Goal: Task Accomplishment & Management: Use online tool/utility

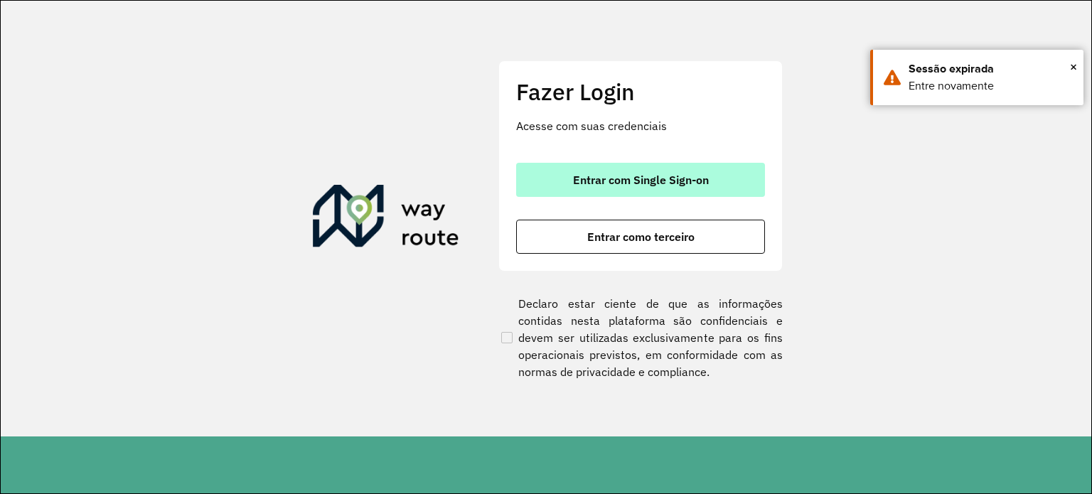
click at [662, 170] on button "Entrar com Single Sign-on" at bounding box center [640, 180] width 249 height 34
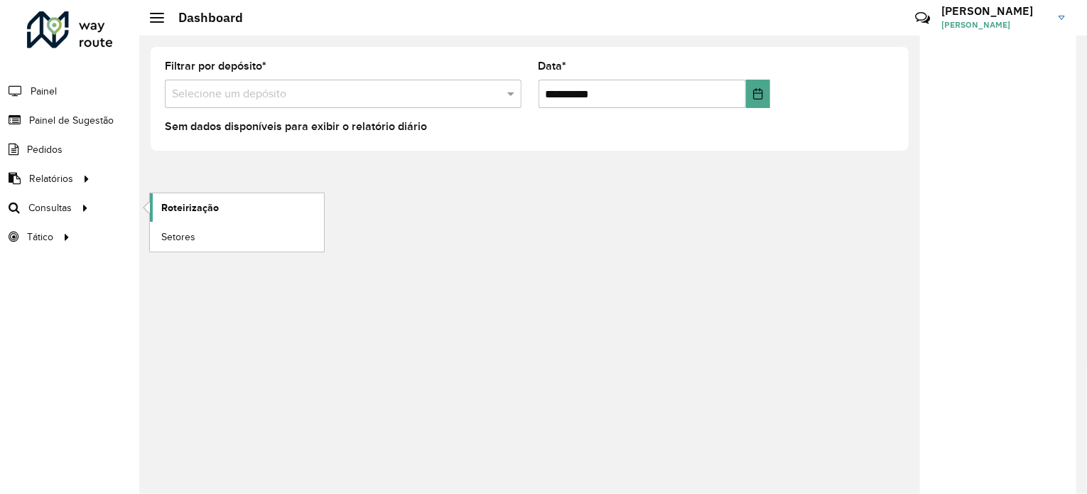
click at [183, 210] on span "Roteirização" at bounding box center [190, 207] width 58 height 15
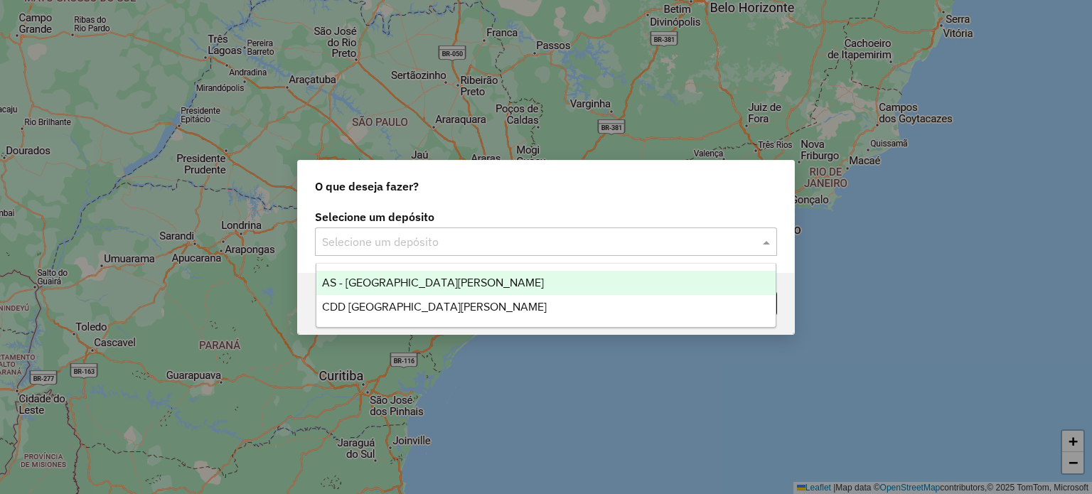
click at [383, 237] on input "text" at bounding box center [531, 242] width 419 height 17
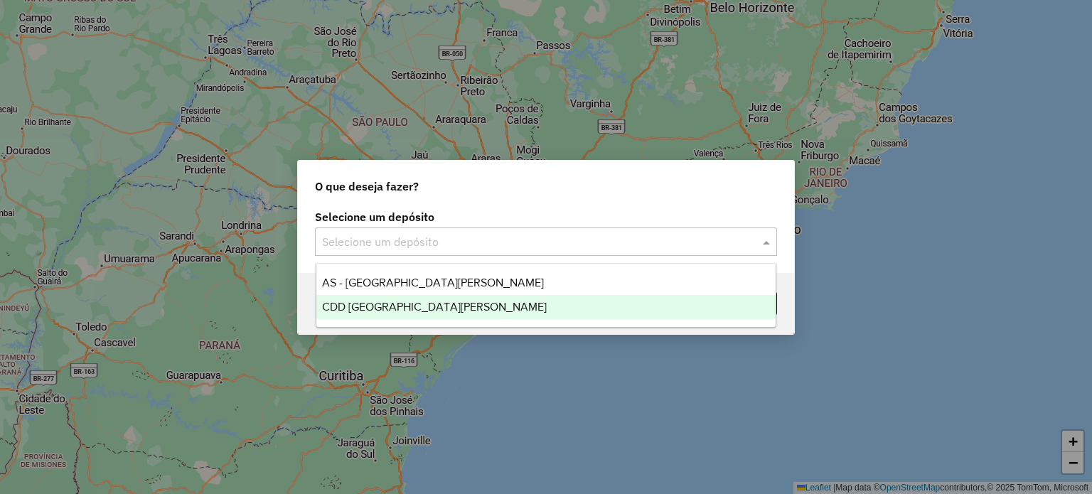
click at [394, 306] on span "CDD Santa Cruz do Sul" at bounding box center [434, 307] width 225 height 12
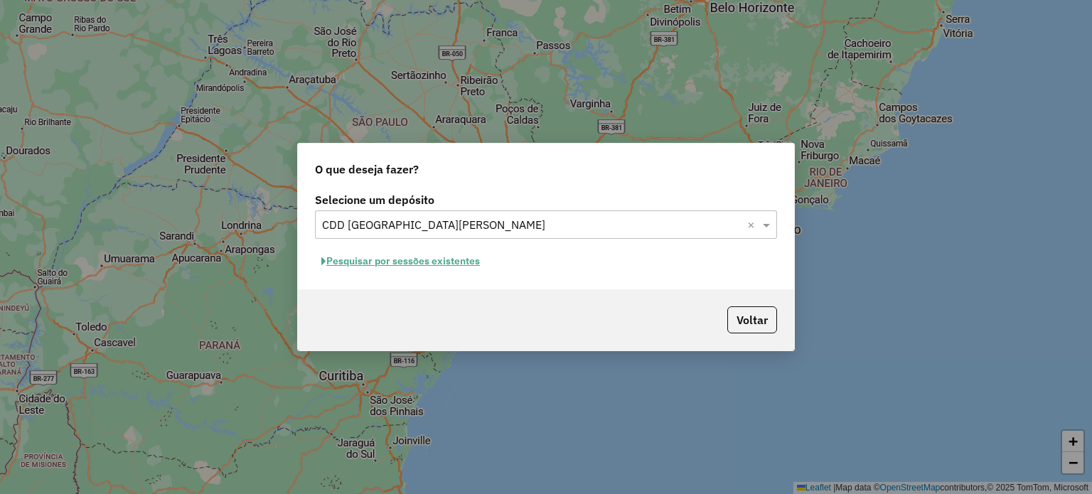
click at [409, 269] on button "Pesquisar por sessões existentes" at bounding box center [400, 261] width 171 height 22
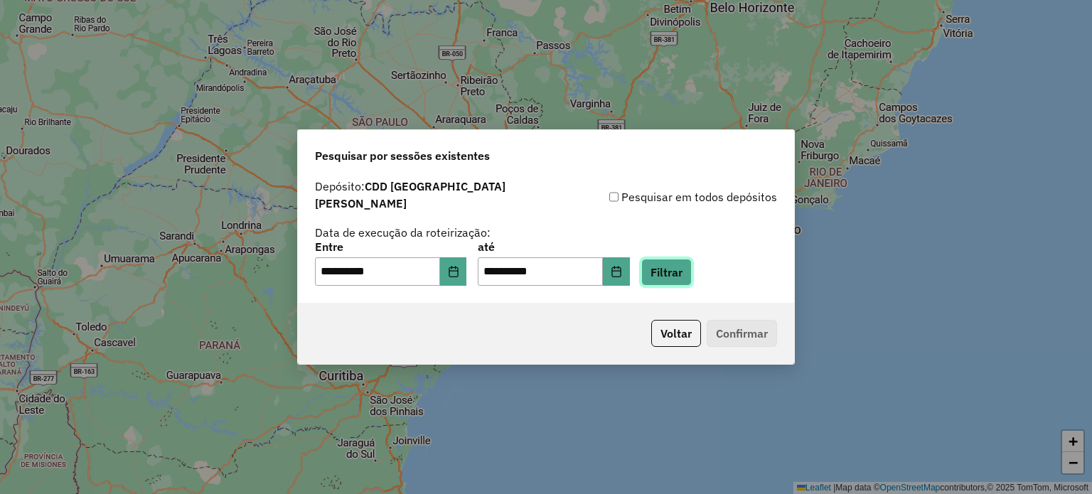
click at [679, 272] on button "Filtrar" at bounding box center [666, 272] width 50 height 27
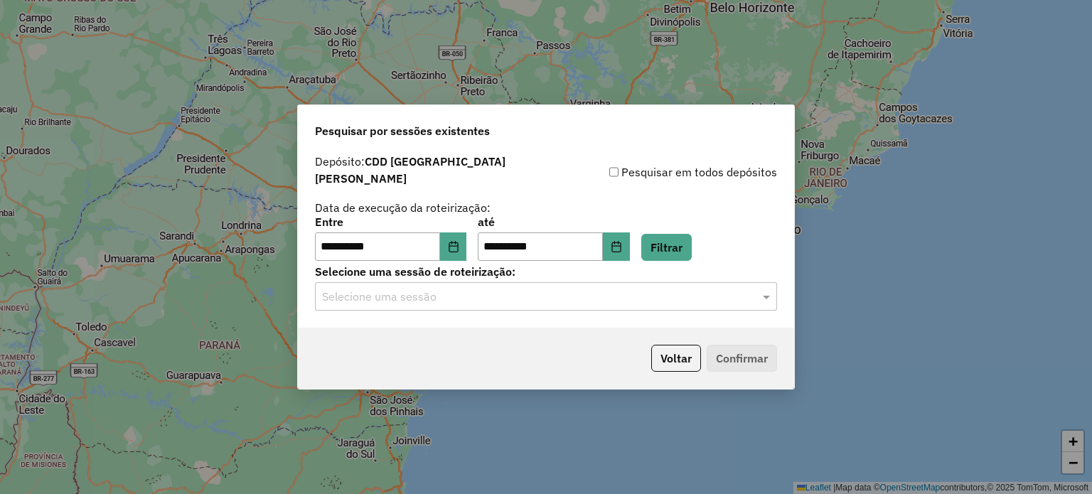
click at [466, 298] on div "Selecione uma sessão" at bounding box center [546, 296] width 462 height 28
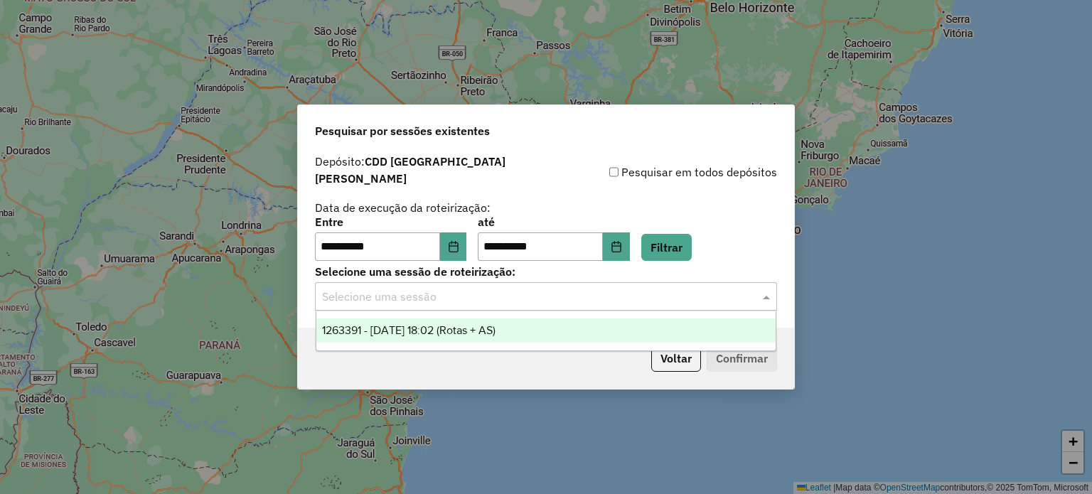
click at [462, 331] on span "1263391 - 11/09/2025 18:02 (Rotas + AS)" at bounding box center [408, 330] width 173 height 12
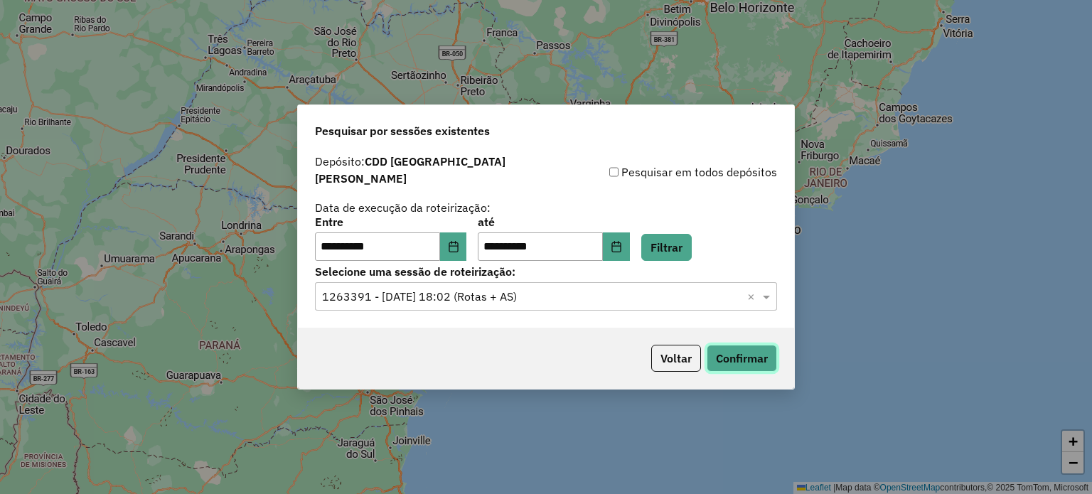
click at [770, 360] on button "Confirmar" at bounding box center [741, 358] width 70 height 27
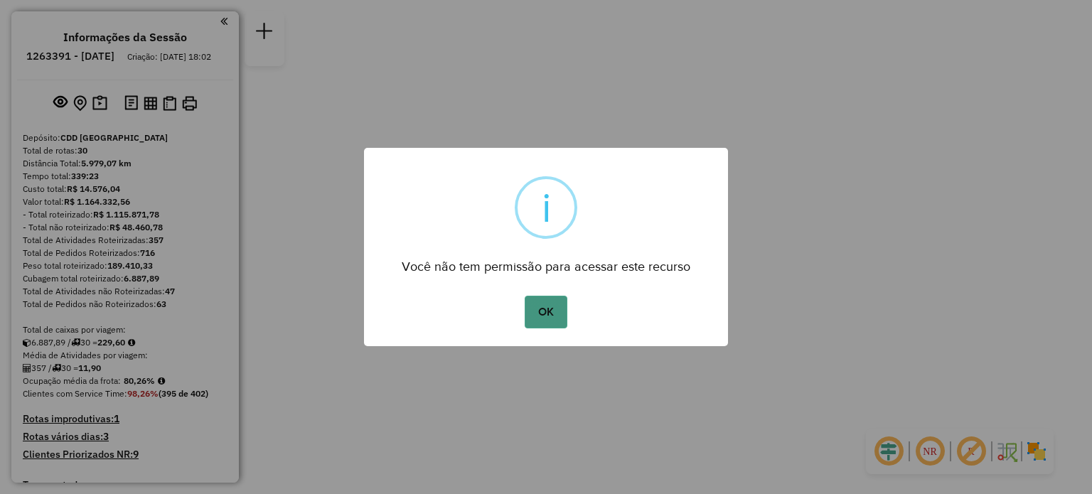
click at [543, 316] on button "OK" at bounding box center [545, 312] width 42 height 33
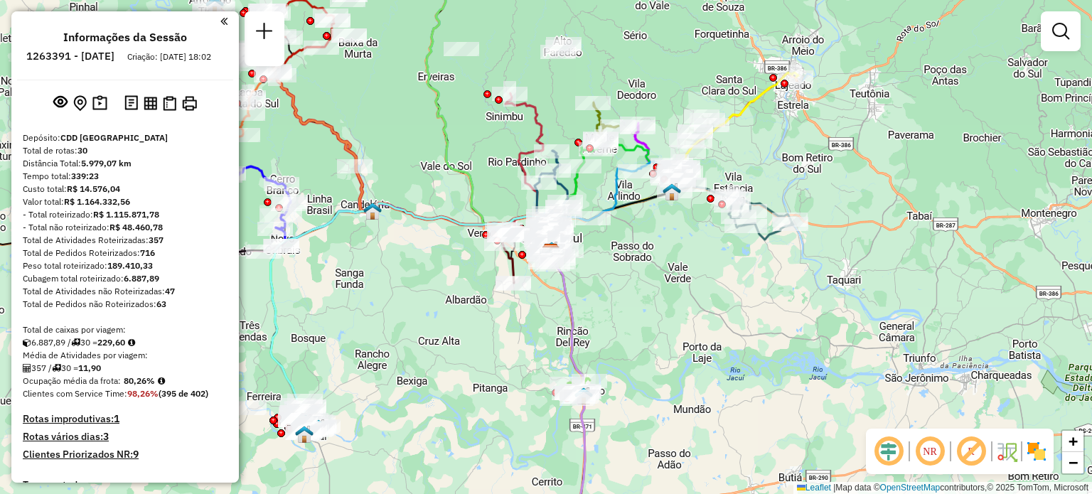
drag, startPoint x: 378, startPoint y: 285, endPoint x: 527, endPoint y: 379, distance: 175.7
click at [526, 378] on div "Janela de atendimento Grade de atendimento Capacidade Transportadoras Veículos …" at bounding box center [546, 247] width 1092 height 494
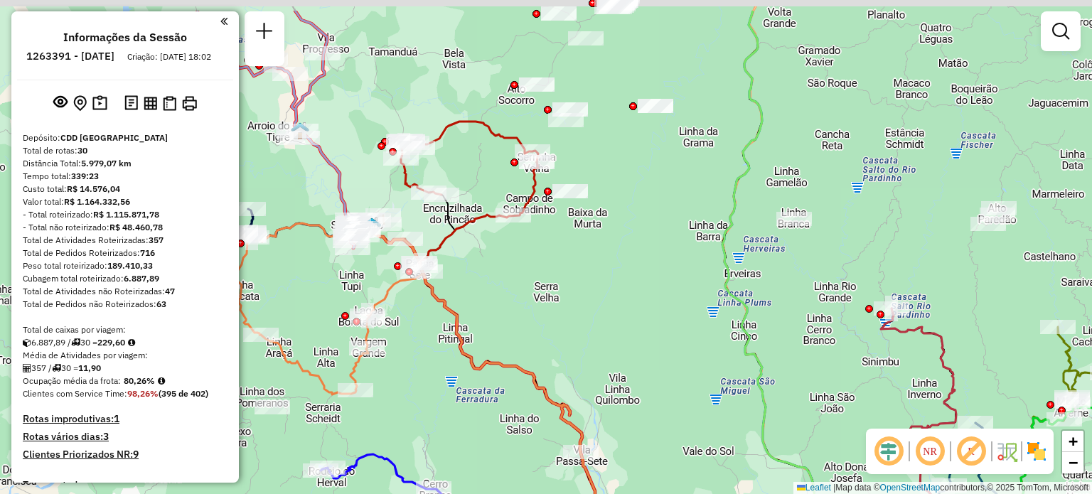
drag, startPoint x: 569, startPoint y: 215, endPoint x: 635, endPoint y: 292, distance: 101.8
click at [625, 286] on div "Janela de atendimento Grade de atendimento Capacidade Transportadoras Veículos …" at bounding box center [546, 247] width 1092 height 494
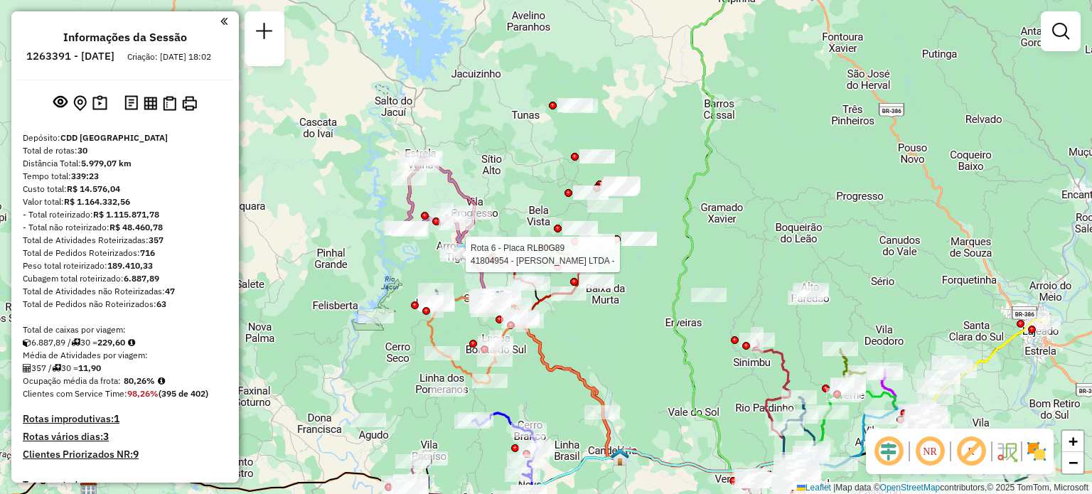
select select "**********"
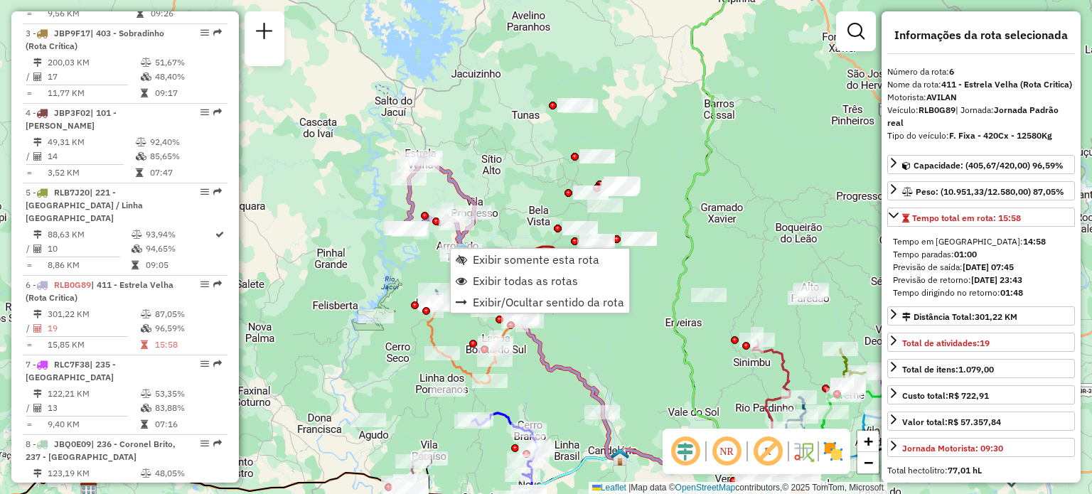
scroll to position [954, 0]
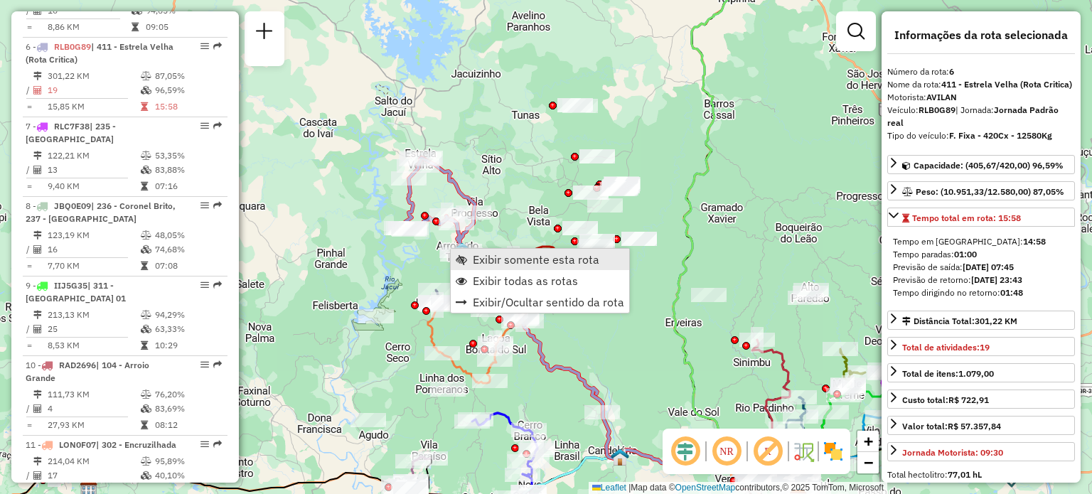
click at [491, 259] on span "Exibir somente esta rota" at bounding box center [536, 259] width 127 height 11
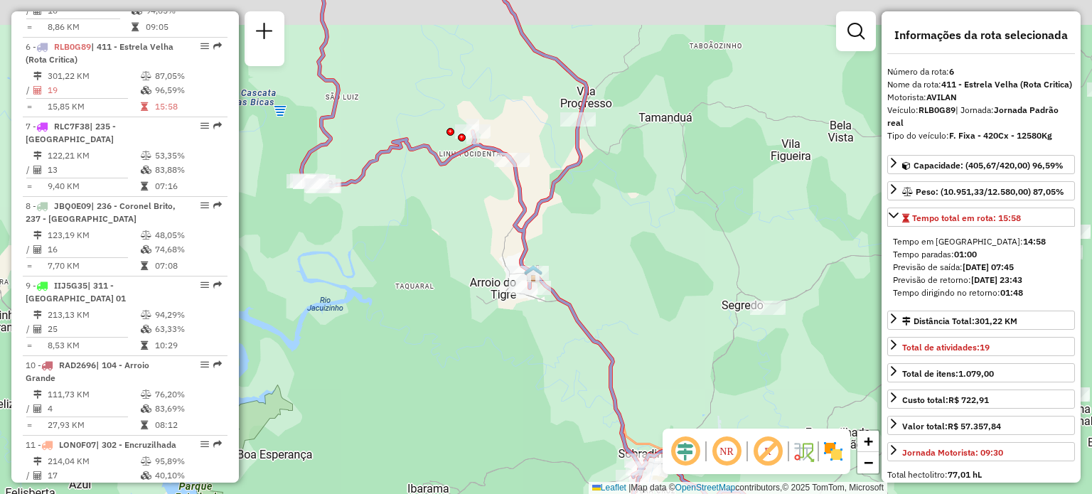
drag, startPoint x: 381, startPoint y: 143, endPoint x: 441, endPoint y: 210, distance: 90.6
click at [441, 210] on div "Janela de atendimento Grade de atendimento Capacidade Transportadoras Veículos …" at bounding box center [546, 247] width 1092 height 494
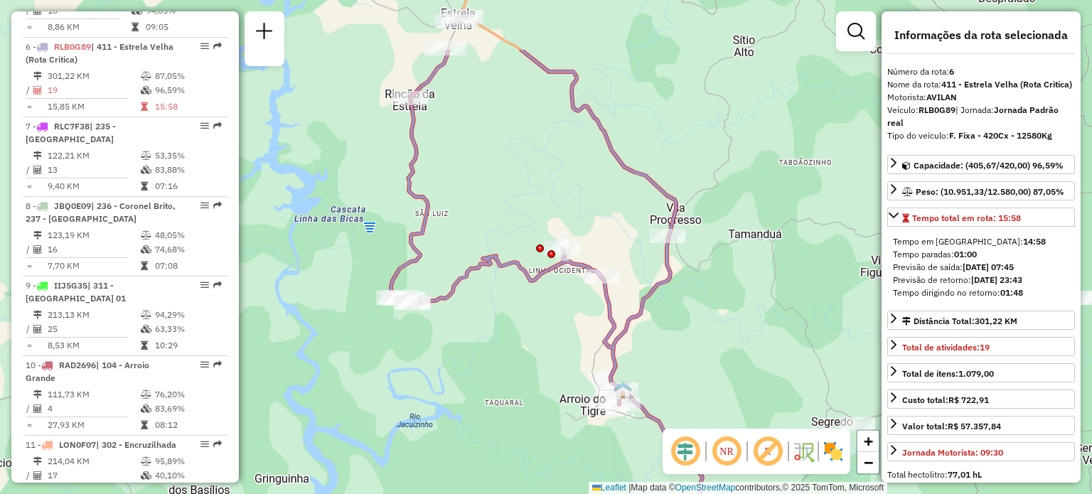
drag, startPoint x: 544, startPoint y: 211, endPoint x: 486, endPoint y: 311, distance: 115.3
click at [489, 311] on div "Janela de atendimento Grade de atendimento Capacidade Transportadoras Veículos …" at bounding box center [546, 247] width 1092 height 494
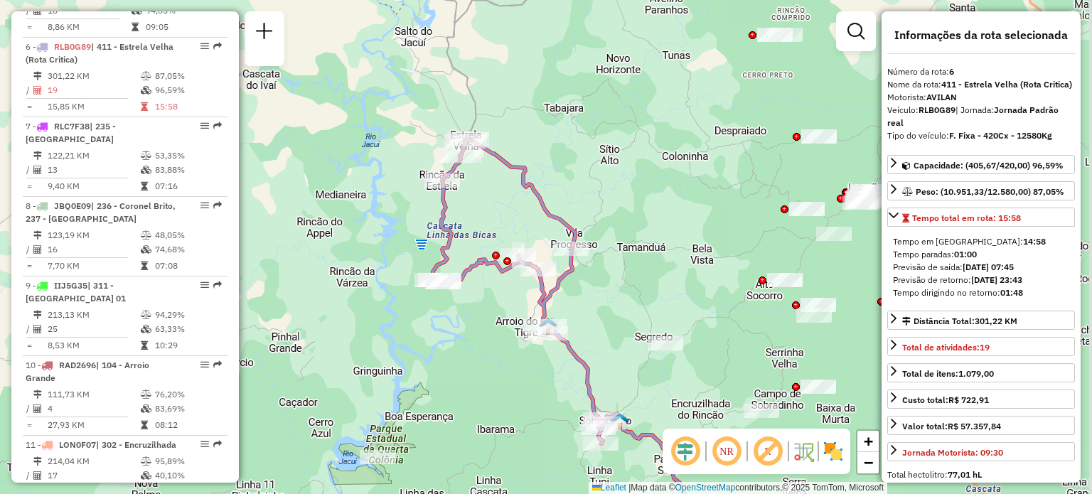
drag, startPoint x: 501, startPoint y: 306, endPoint x: 488, endPoint y: 285, distance: 24.9
click at [489, 286] on div "Janela de atendimento Grade de atendimento Capacidade Transportadoras Veículos …" at bounding box center [546, 247] width 1092 height 494
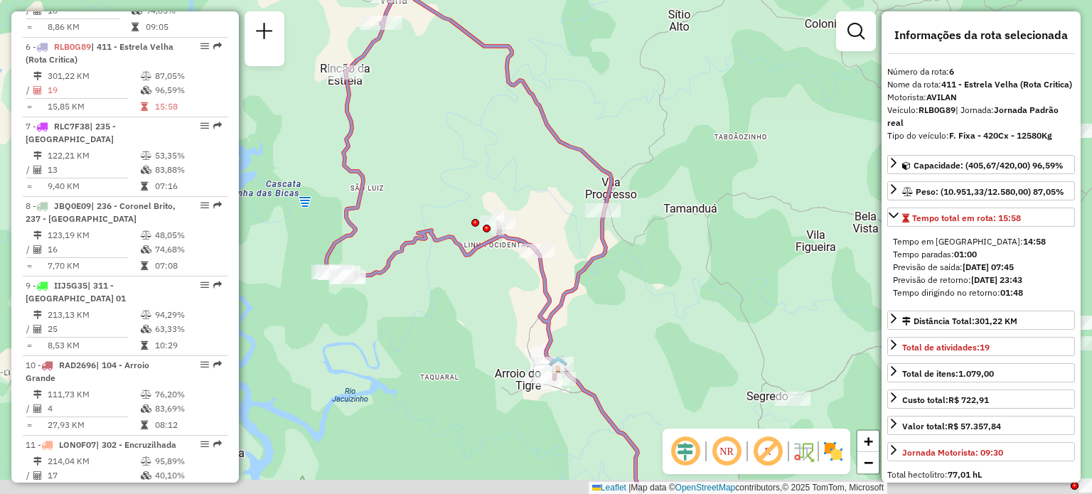
drag, startPoint x: 443, startPoint y: 200, endPoint x: 421, endPoint y: 139, distance: 65.2
click at [421, 139] on div "Janela de atendimento Grade de atendimento Capacidade Transportadoras Veículos …" at bounding box center [546, 247] width 1092 height 494
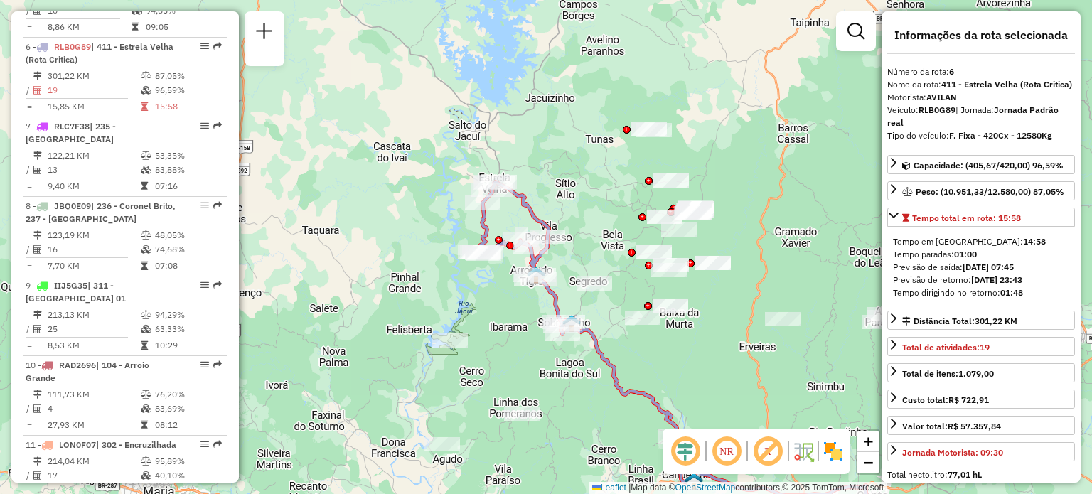
drag, startPoint x: 599, startPoint y: 258, endPoint x: 532, endPoint y: 158, distance: 120.2
click at [532, 158] on div "Janela de atendimento Grade de atendimento Capacidade Transportadoras Veículos …" at bounding box center [546, 247] width 1092 height 494
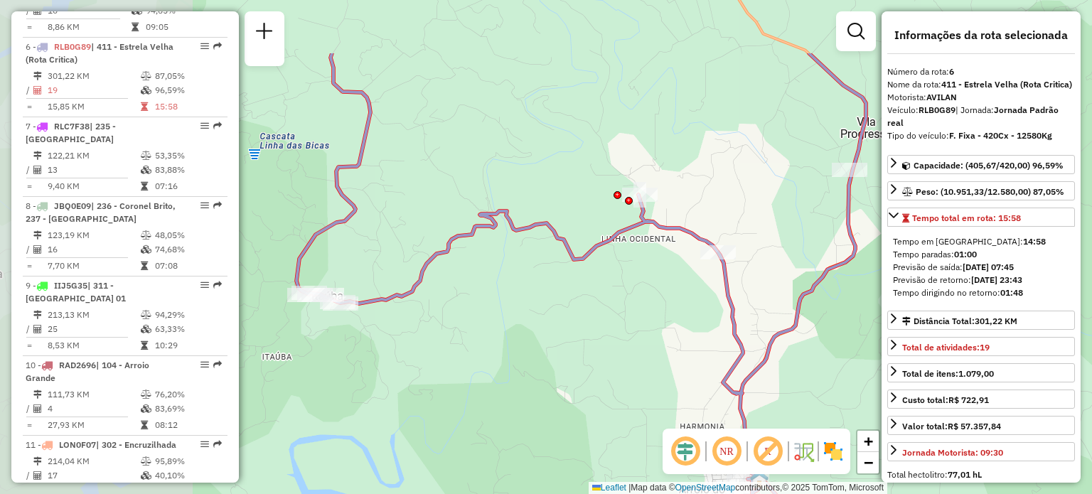
drag, startPoint x: 355, startPoint y: 213, endPoint x: 511, endPoint y: 303, distance: 179.6
click at [603, 316] on div "Janela de atendimento Grade de atendimento Capacidade Transportadoras Veículos …" at bounding box center [546, 247] width 1092 height 494
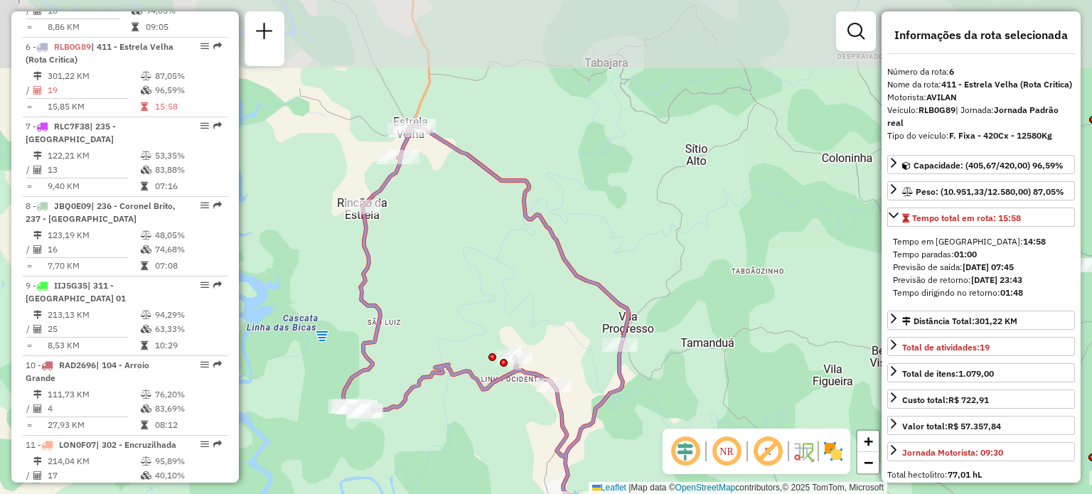
drag, startPoint x: 466, startPoint y: 154, endPoint x: 483, endPoint y: 324, distance: 171.5
click at [483, 325] on div "Janela de atendimento Grade de atendimento Capacidade Transportadoras Veículos …" at bounding box center [546, 247] width 1092 height 494
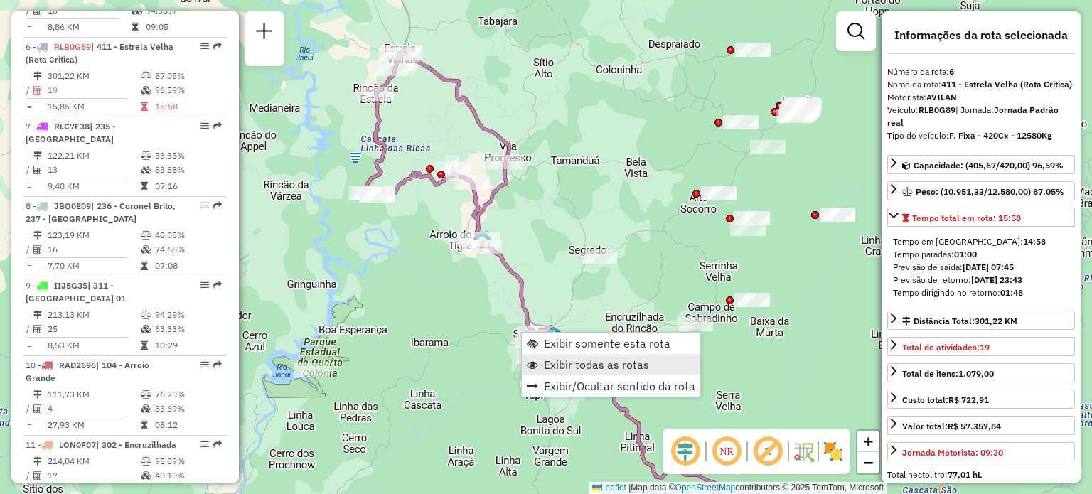
click at [546, 361] on span "Exibir todas as rotas" at bounding box center [596, 364] width 105 height 11
